Goal: Check status

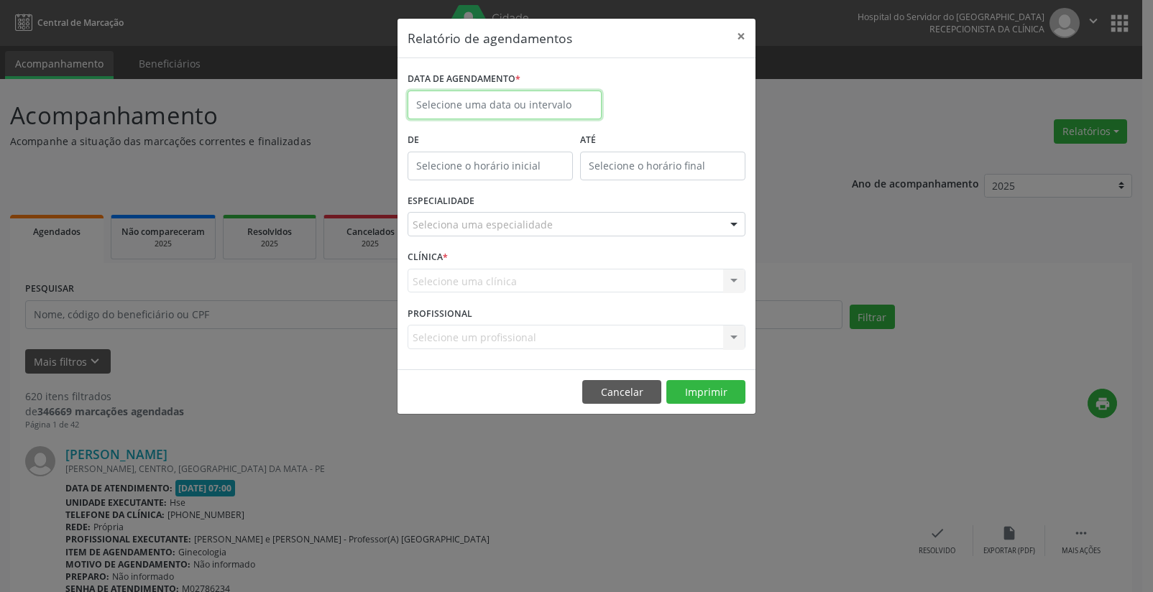
click at [520, 103] on input "text" at bounding box center [504, 105] width 194 height 29
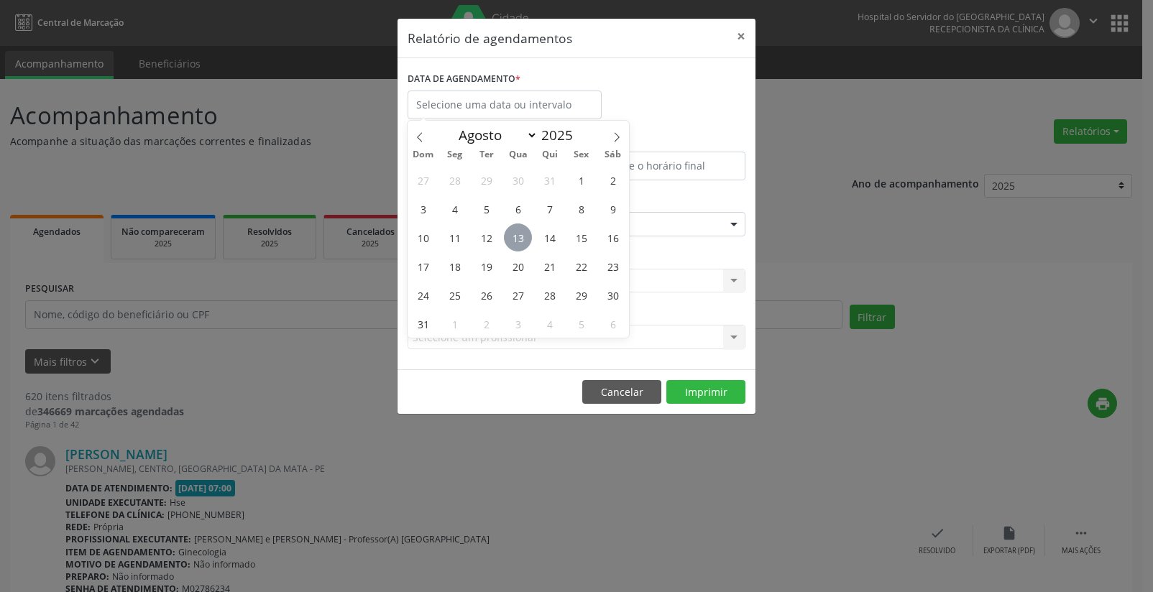
click at [518, 234] on span "13" at bounding box center [518, 237] width 28 height 28
type input "[DATE]"
click at [518, 234] on span "13" at bounding box center [518, 237] width 28 height 28
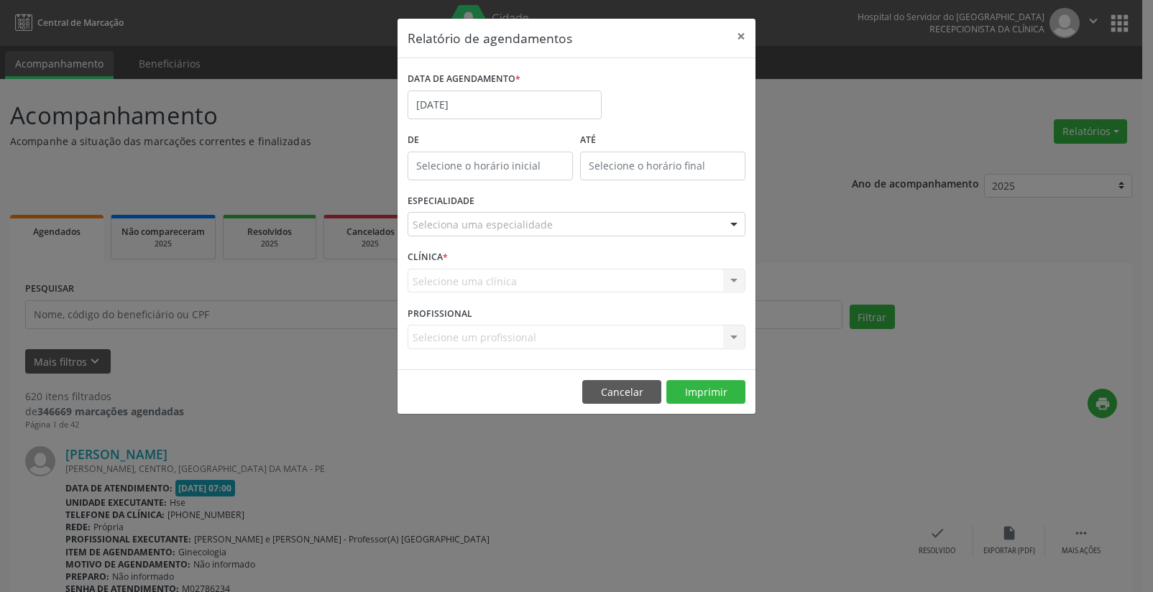
type input "12:00"
click at [501, 165] on input "12:00" at bounding box center [489, 166] width 165 height 29
click at [496, 196] on input "12" at bounding box center [461, 197] width 108 height 29
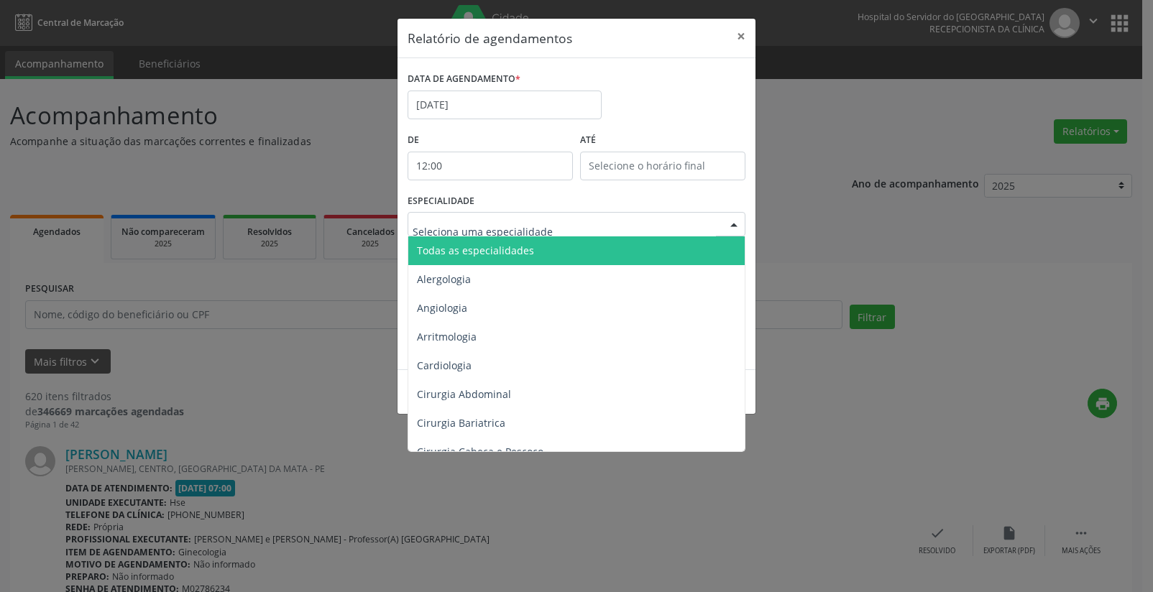
click at [481, 246] on span "Todas as especialidades" at bounding box center [475, 251] width 117 height 14
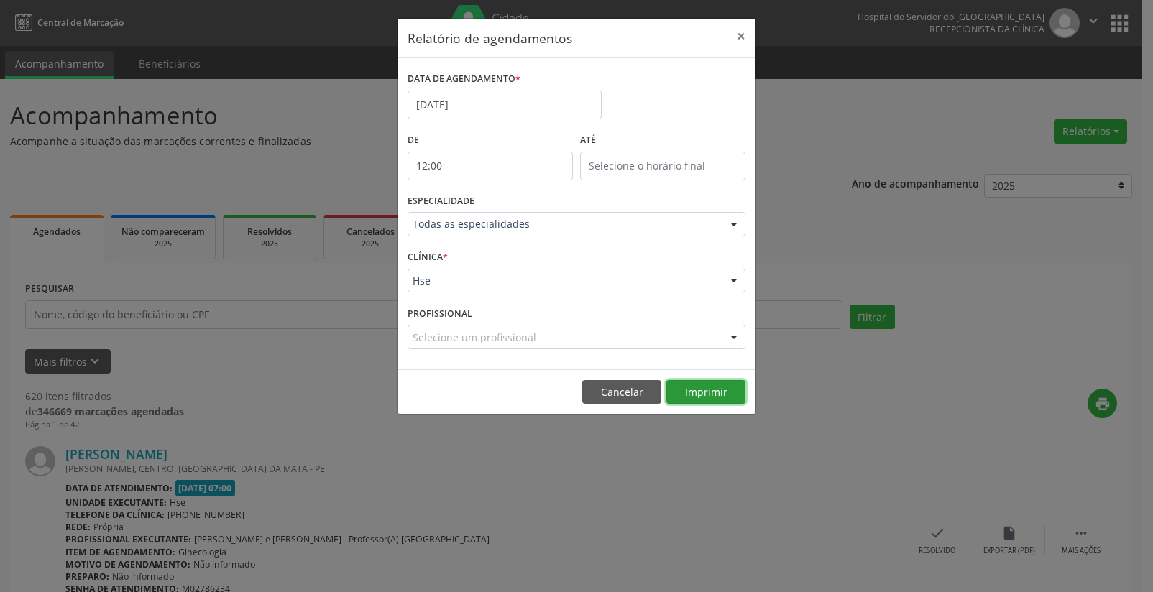
click at [698, 388] on button "Imprimir" at bounding box center [705, 392] width 79 height 24
click at [742, 35] on button "×" at bounding box center [740, 36] width 29 height 35
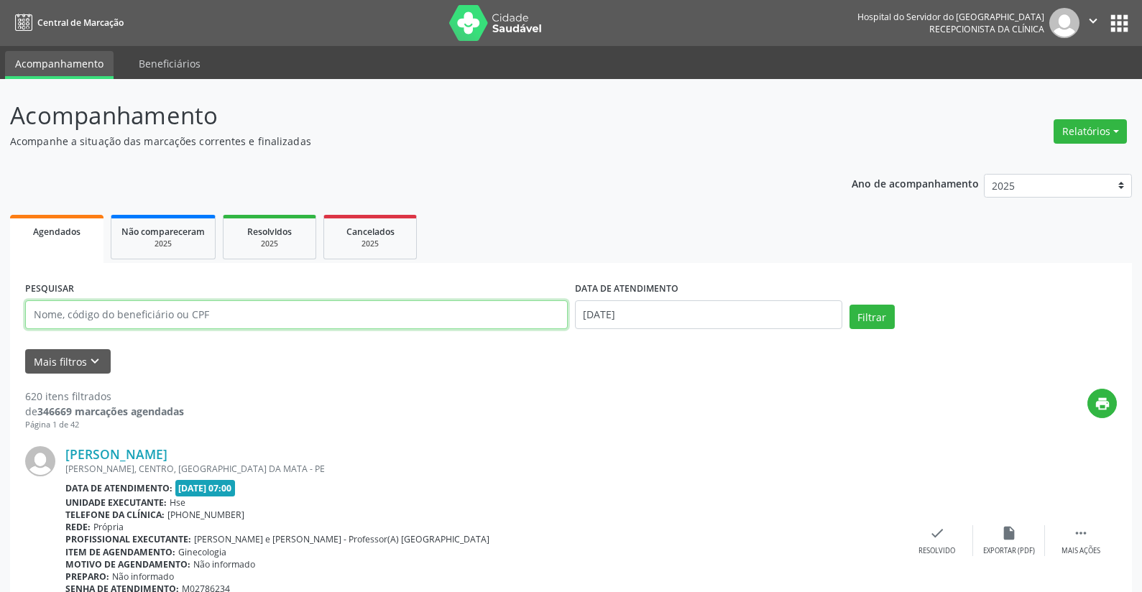
click at [191, 316] on input "text" at bounding box center [296, 314] width 542 height 29
type input "18062245420"
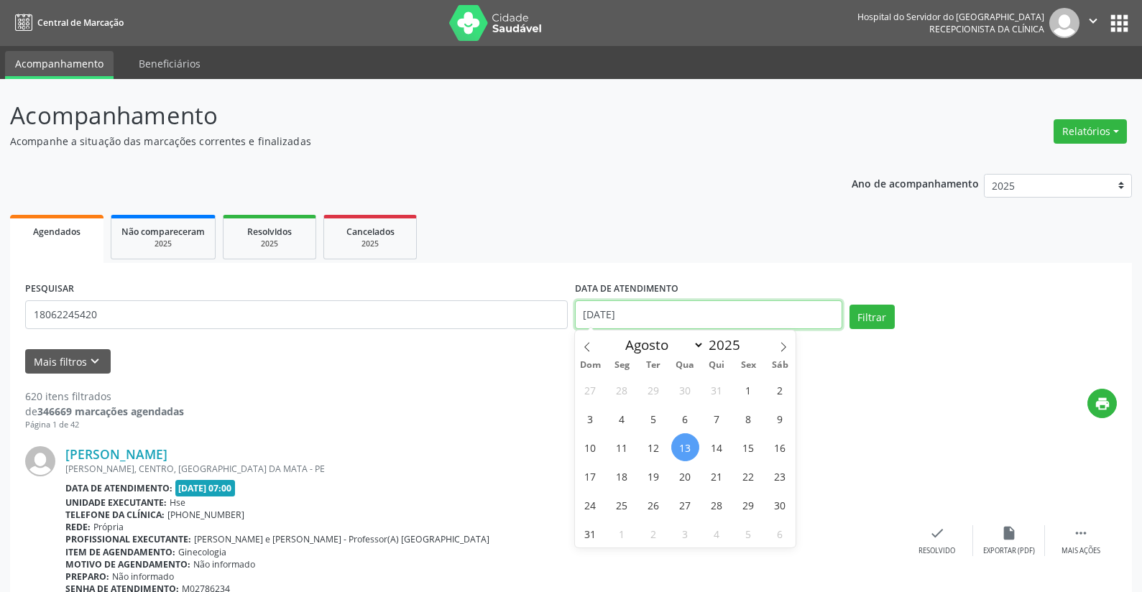
drag, startPoint x: 640, startPoint y: 305, endPoint x: 522, endPoint y: 323, distance: 119.9
click at [524, 323] on div "PESQUISAR 18062245420 DATA DE ATENDIMENTO [DATE] Filtrar" at bounding box center [571, 308] width 1099 height 61
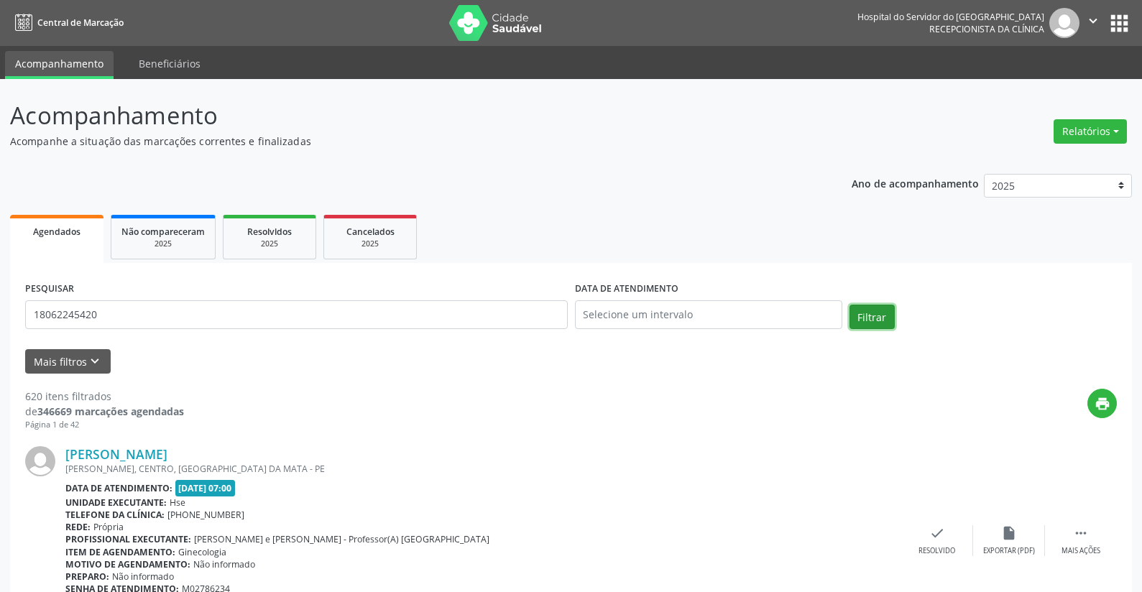
click at [865, 317] on button "Filtrar" at bounding box center [871, 317] width 45 height 24
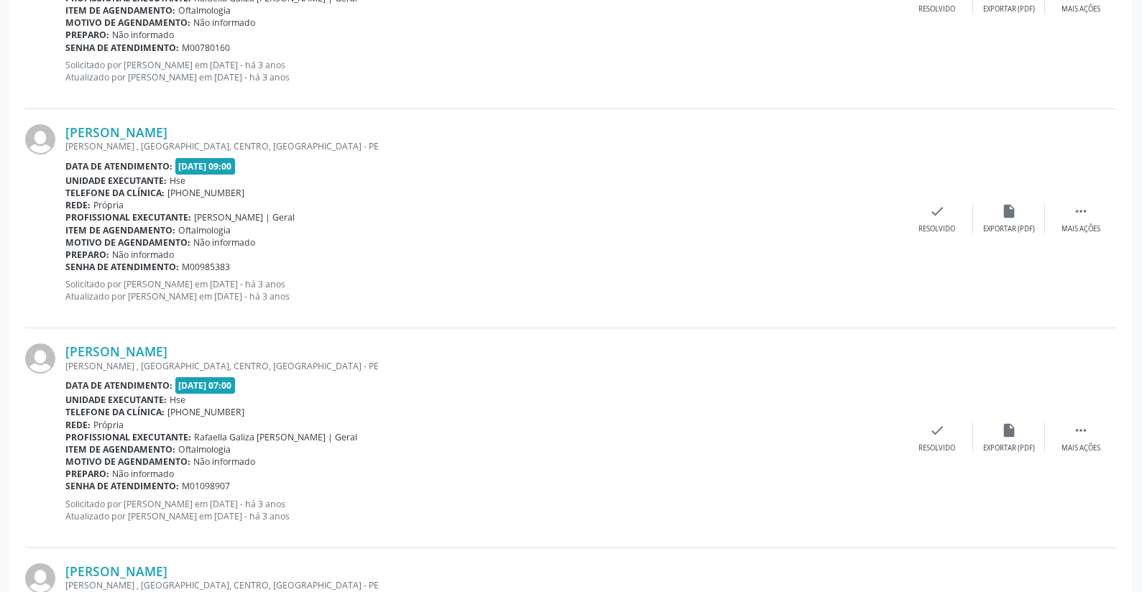
scroll to position [3197, 0]
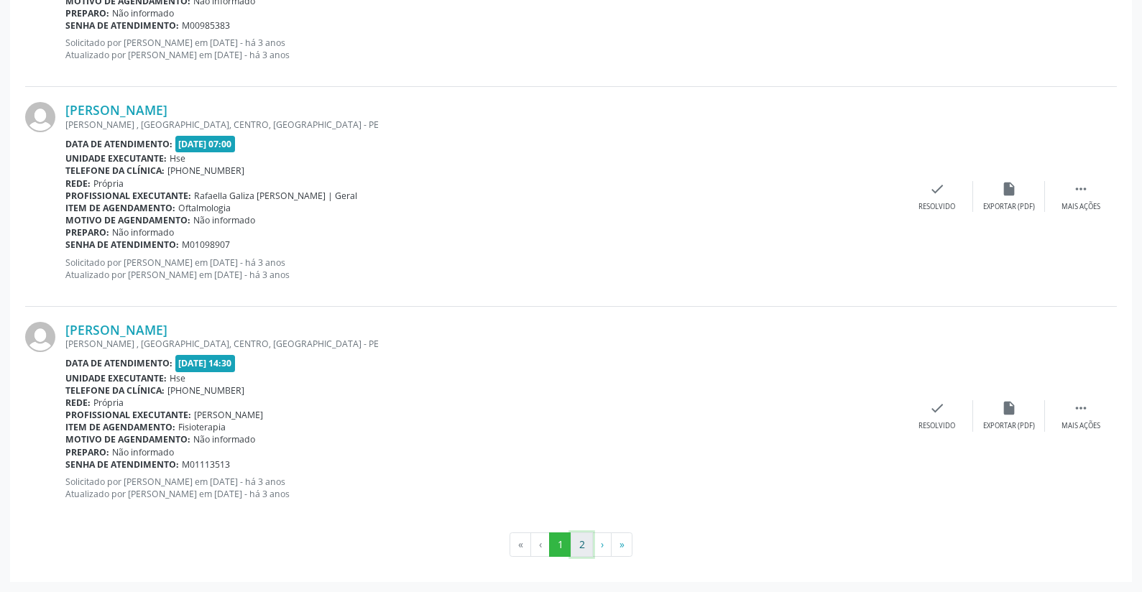
click at [579, 539] on button "2" at bounding box center [582, 544] width 22 height 24
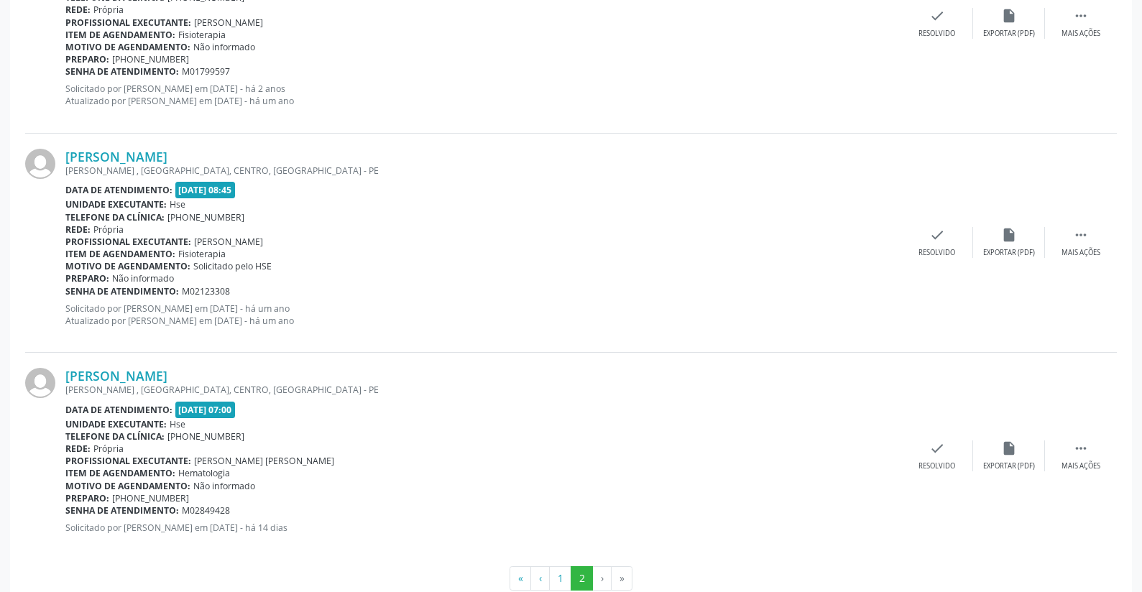
scroll to position [1648, 0]
